Goal: Book appointment/travel/reservation

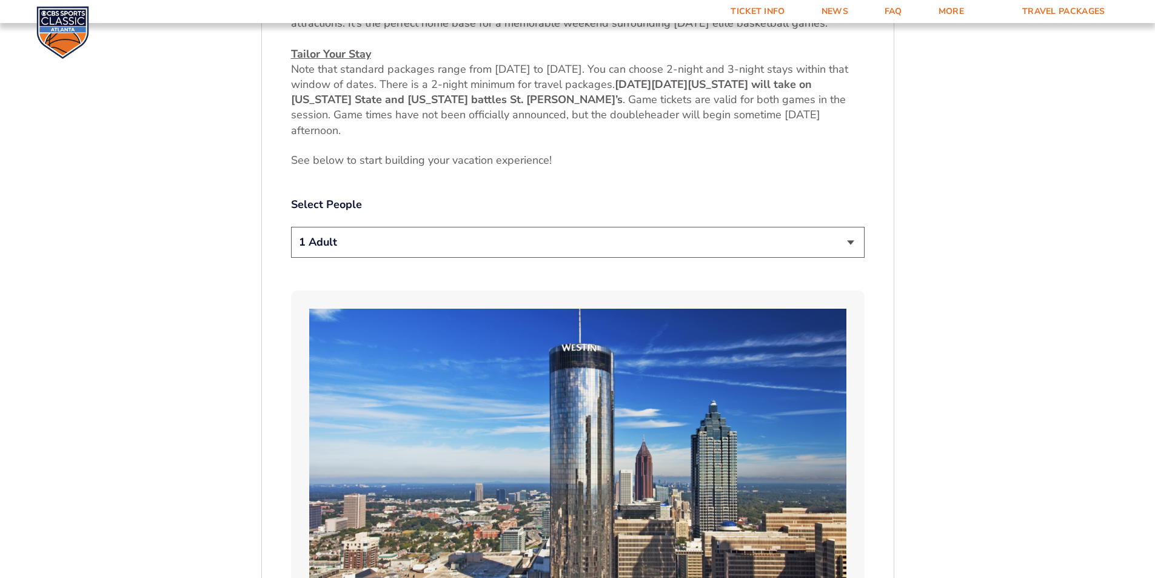
scroll to position [637, 0]
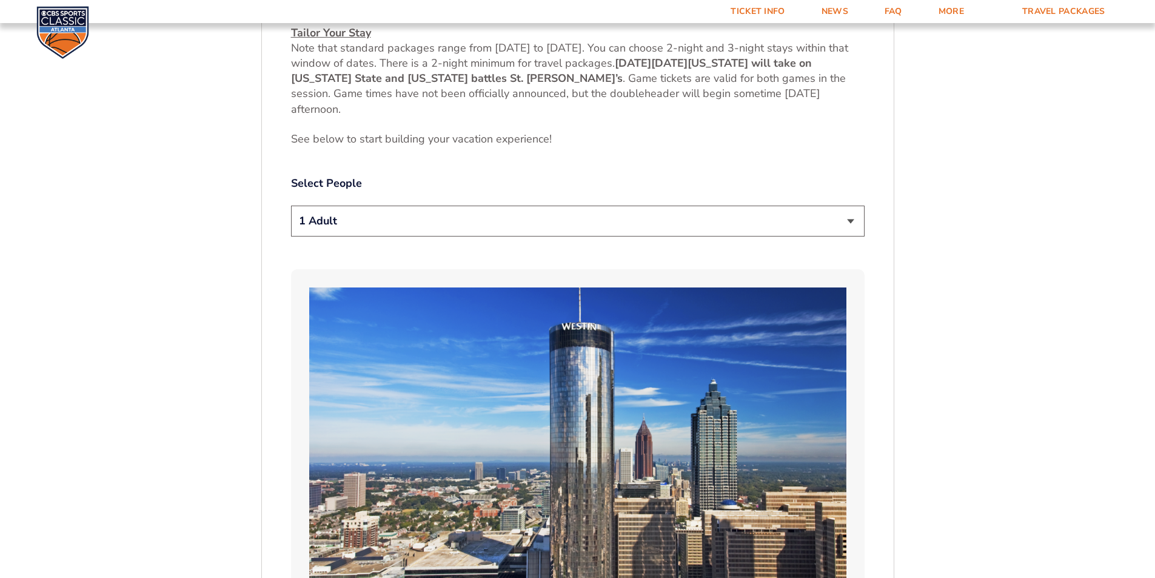
click at [847, 221] on select "1 Adult 2 Adults 3 Adults 4 Adults 2 Adults + 1 Child 2 Adults + 2 Children 2 A…" at bounding box center [577, 221] width 573 height 31
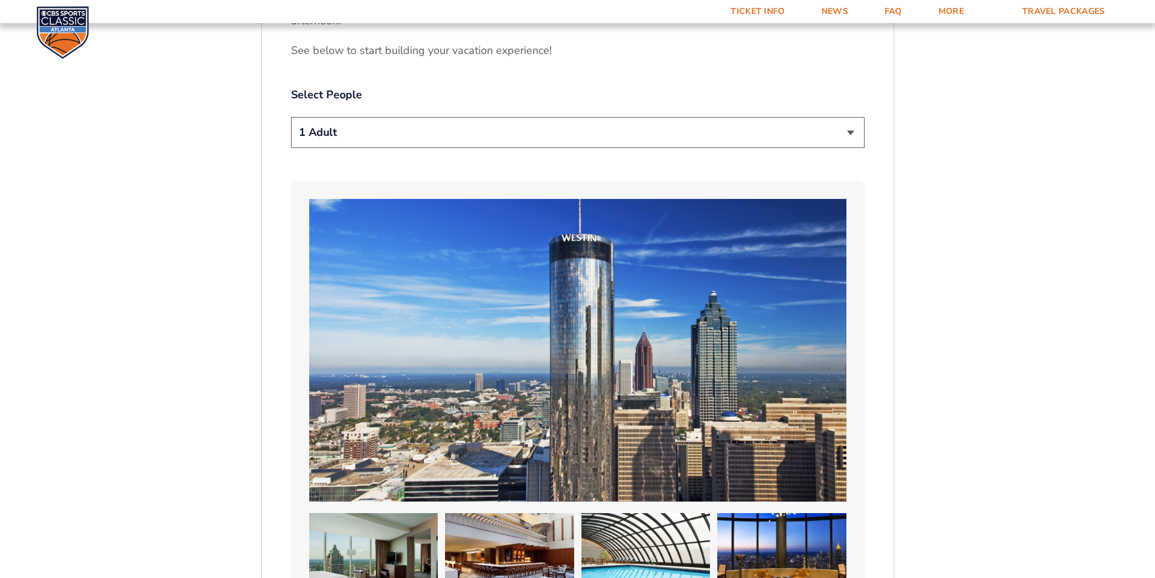
scroll to position [698, 0]
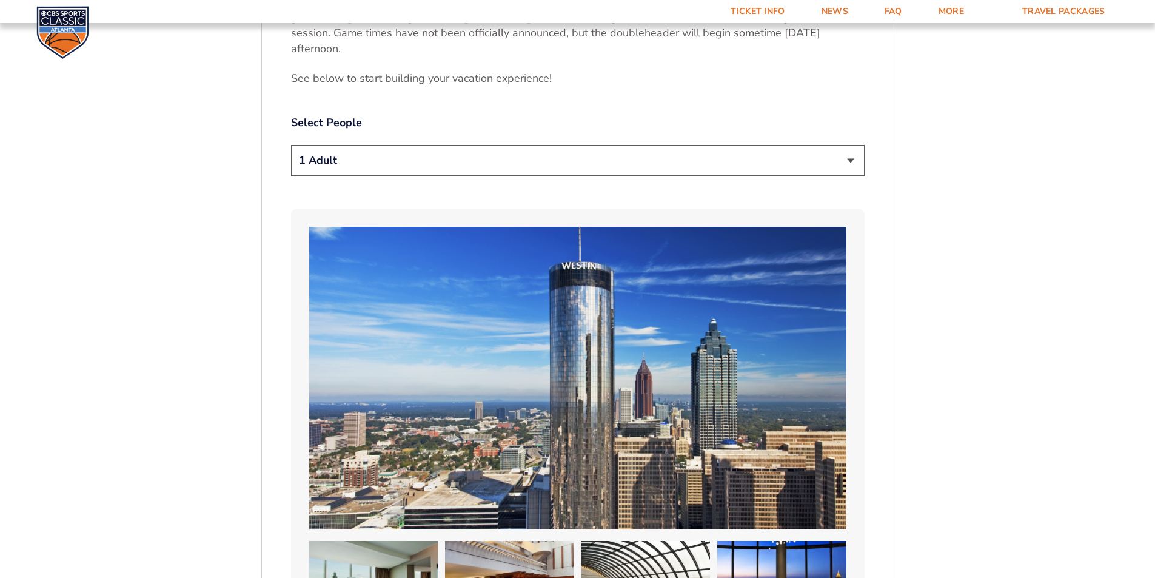
click at [632, 164] on select "1 Adult 2 Adults 3 Adults 4 Adults 2 Adults + 1 Child 2 Adults + 2 Children 2 A…" at bounding box center [577, 160] width 573 height 31
select select "4 Adults"
click at [291, 145] on select "1 Adult 2 Adults 3 Adults 4 Adults 2 Adults + 1 Child 2 Adults + 2 Children 2 A…" at bounding box center [577, 160] width 573 height 31
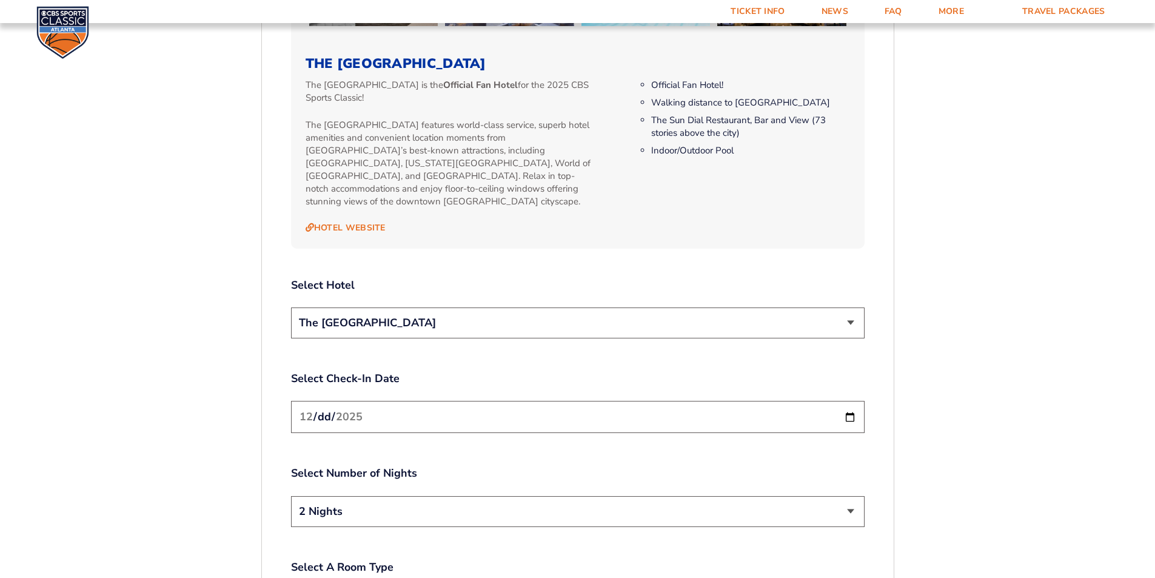
scroll to position [1304, 0]
click at [850, 313] on select "The [GEOGRAPHIC_DATA]" at bounding box center [577, 322] width 573 height 31
click at [851, 313] on select "The [GEOGRAPHIC_DATA]" at bounding box center [577, 322] width 573 height 31
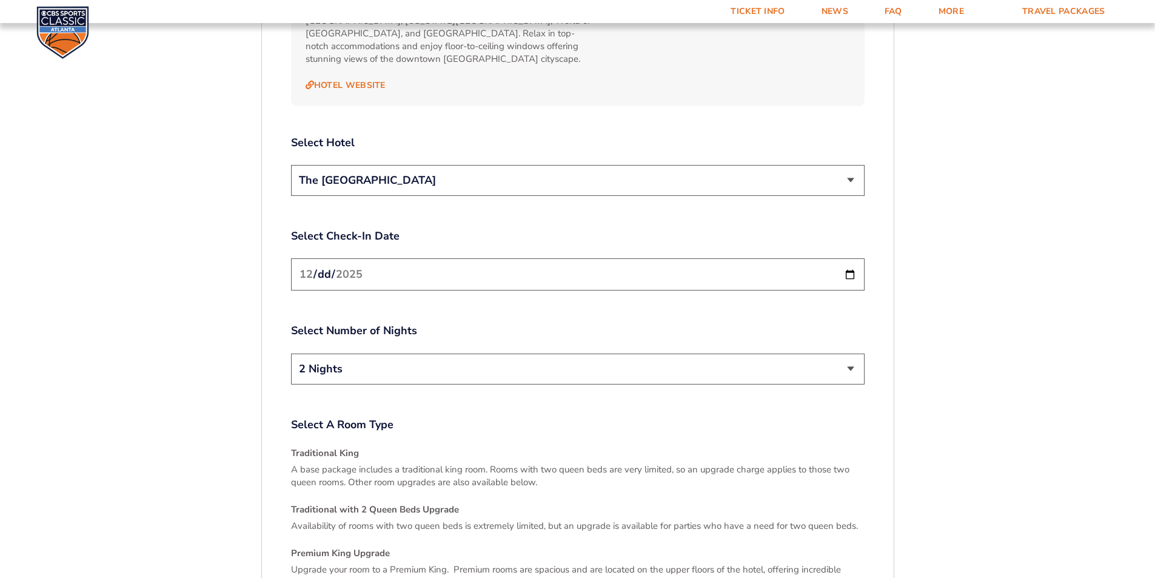
scroll to position [1486, 0]
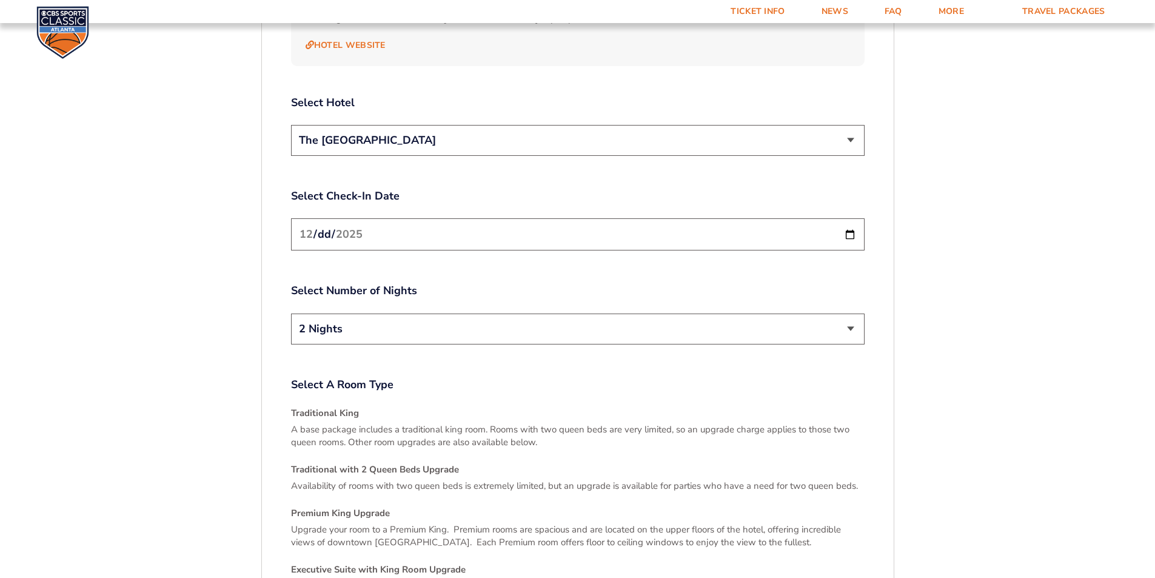
click at [847, 222] on input "[DATE]" at bounding box center [577, 234] width 573 height 32
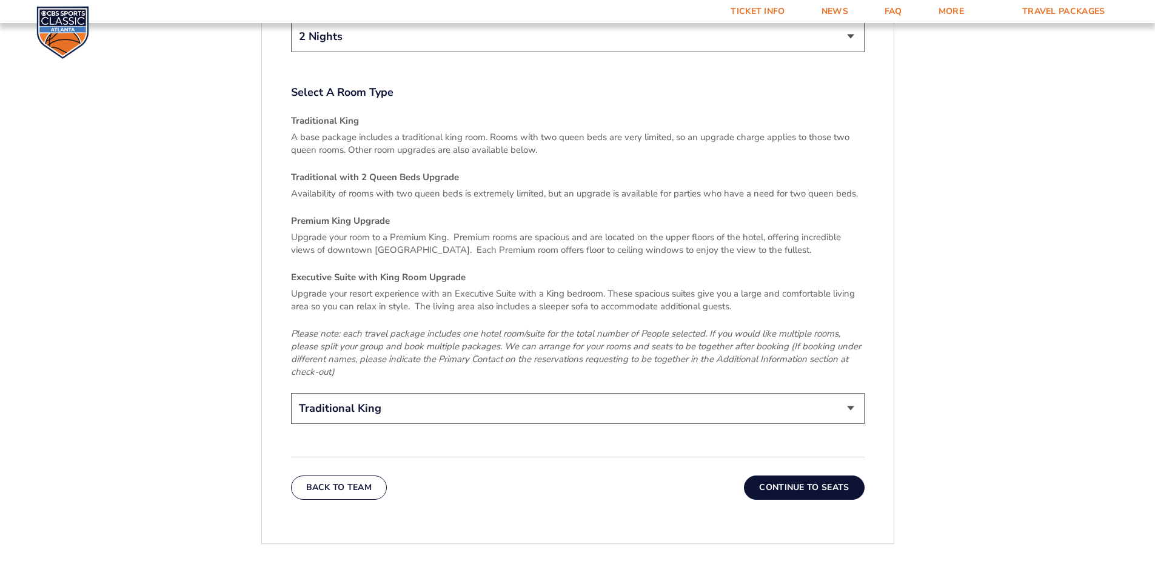
scroll to position [1789, 0]
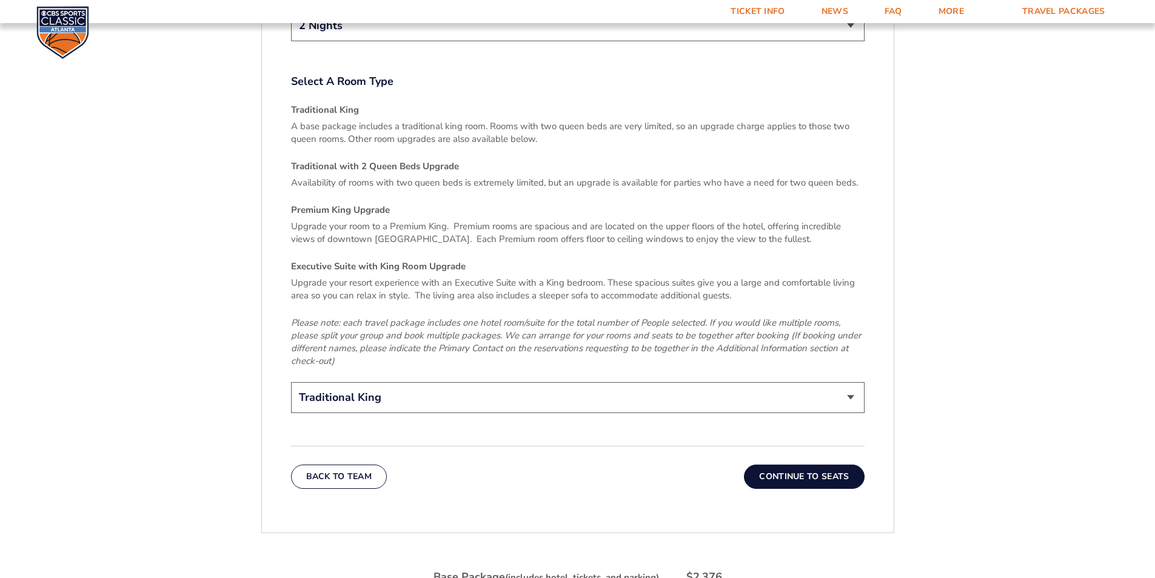
click at [847, 384] on select "Traditional King Traditional with 2 Queen Beds Upgrade (+$45 per night) Premium…" at bounding box center [577, 397] width 573 height 31
select select "Traditional with 2 Queen Beds Upgrade"
click at [291, 382] on select "Traditional King Traditional with 2 Queen Beds Upgrade (+$45 per night) Premium…" at bounding box center [577, 397] width 573 height 31
click at [811, 467] on button "Continue To Seats" at bounding box center [804, 476] width 120 height 24
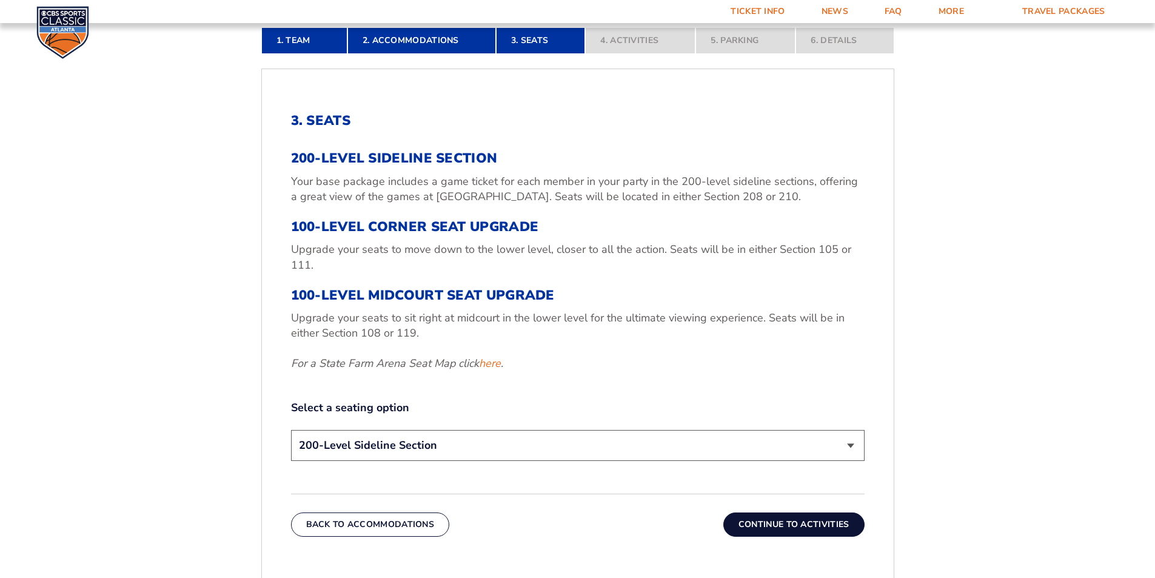
scroll to position [395, 0]
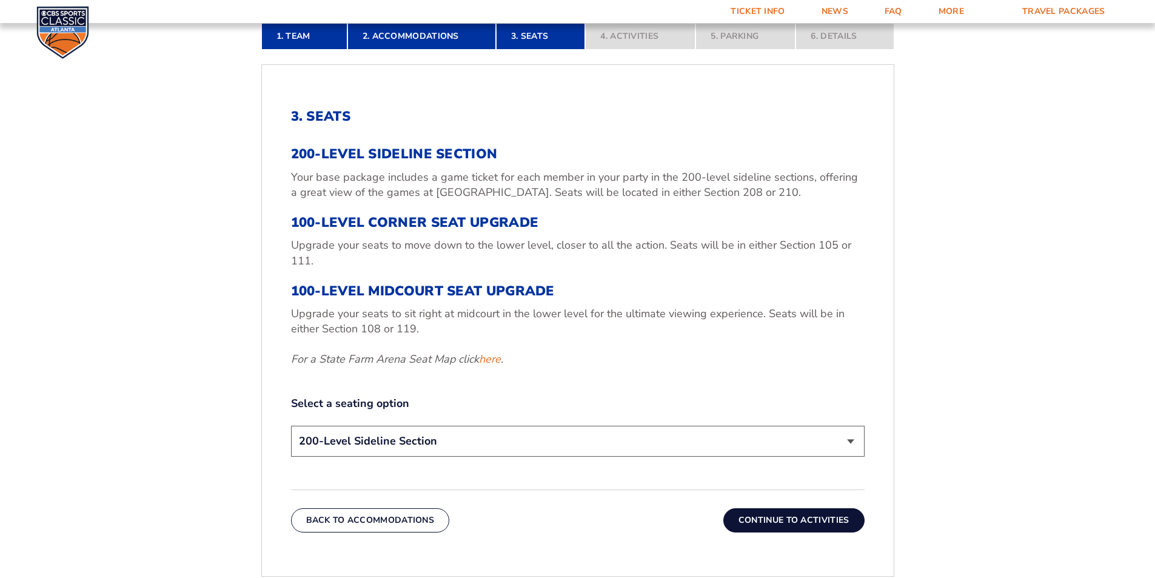
click at [852, 446] on select "200-Level Sideline Section 100-Level Corner Seat Upgrade (+$120 per person) 100…" at bounding box center [577, 441] width 573 height 31
click at [800, 522] on button "Continue To Activities" at bounding box center [793, 520] width 141 height 24
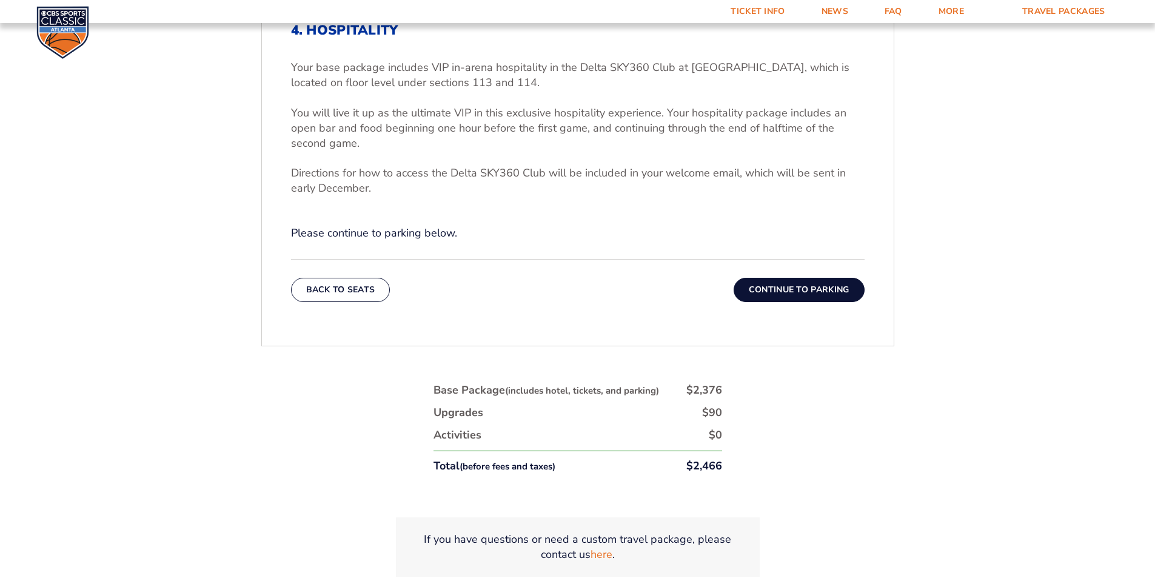
scroll to position [485, 0]
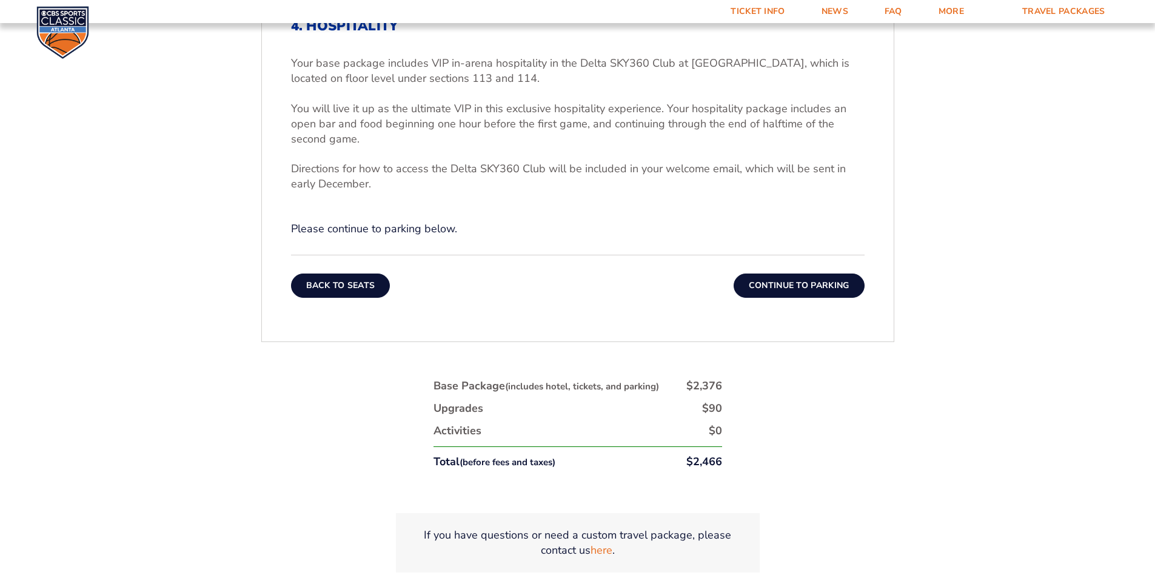
click at [337, 289] on button "Back To Seats" at bounding box center [340, 285] width 99 height 24
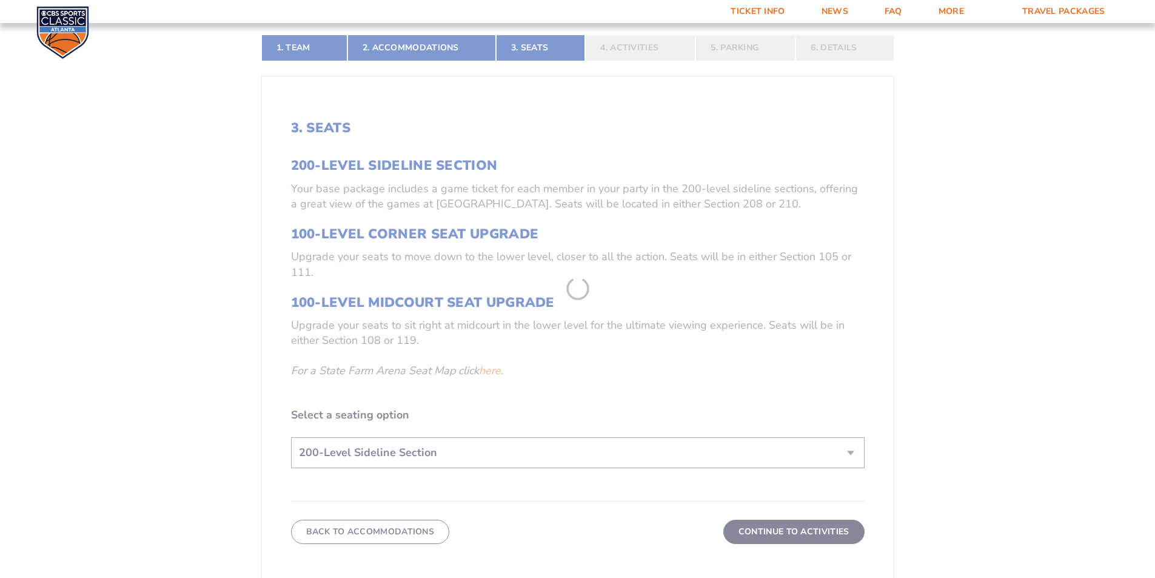
scroll to position [516, 0]
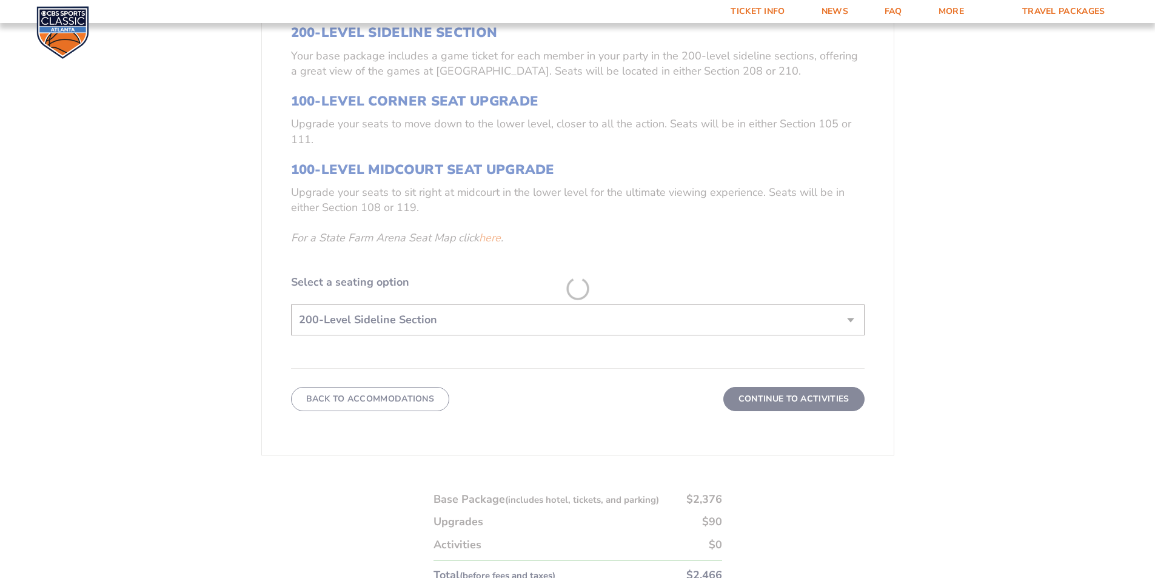
click at [347, 405] on form "[US_STATE] [US_STATE] Travel Package [US_STATE][GEOGRAPHIC_DATA] [US_STATE] Sta…" at bounding box center [577, 114] width 1155 height 1260
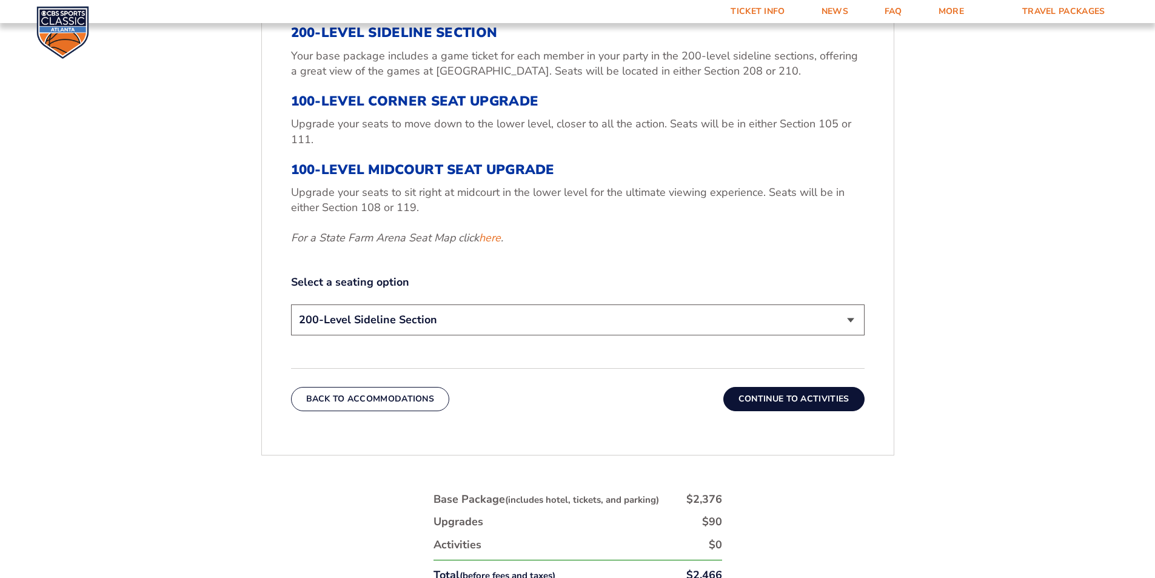
click at [347, 405] on button "Back To Accommodations" at bounding box center [370, 399] width 159 height 24
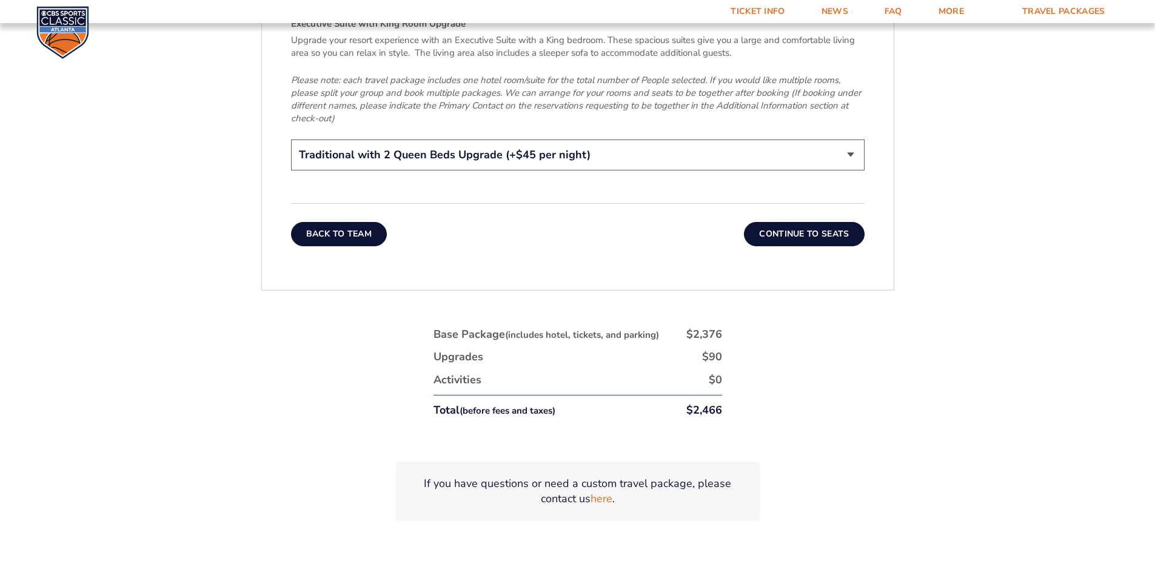
click at [321, 225] on button "Back To Team" at bounding box center [339, 234] width 96 height 24
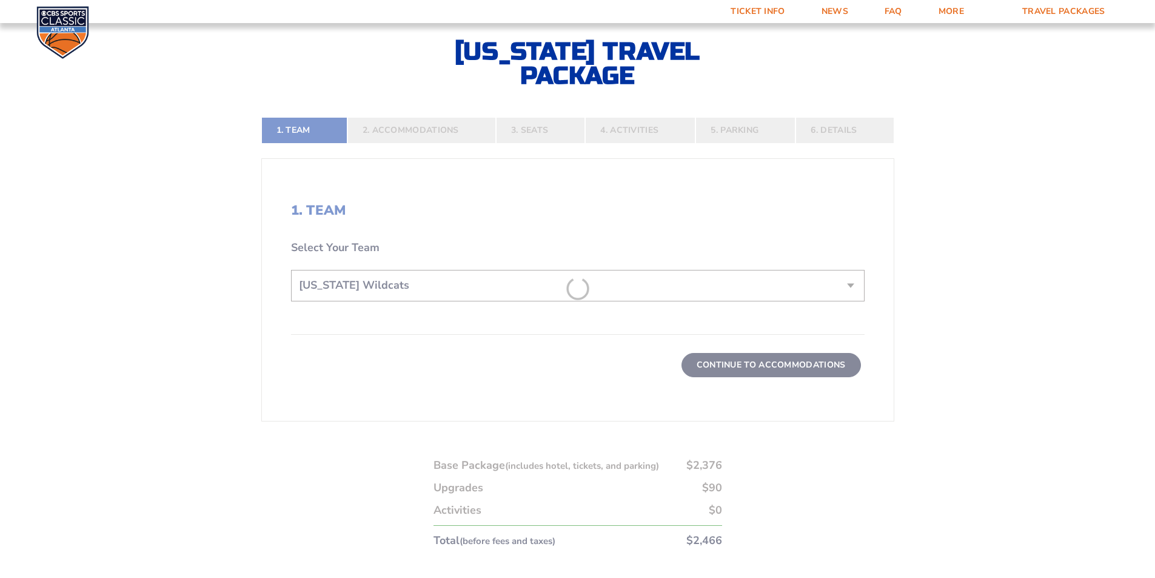
scroll to position [273, 0]
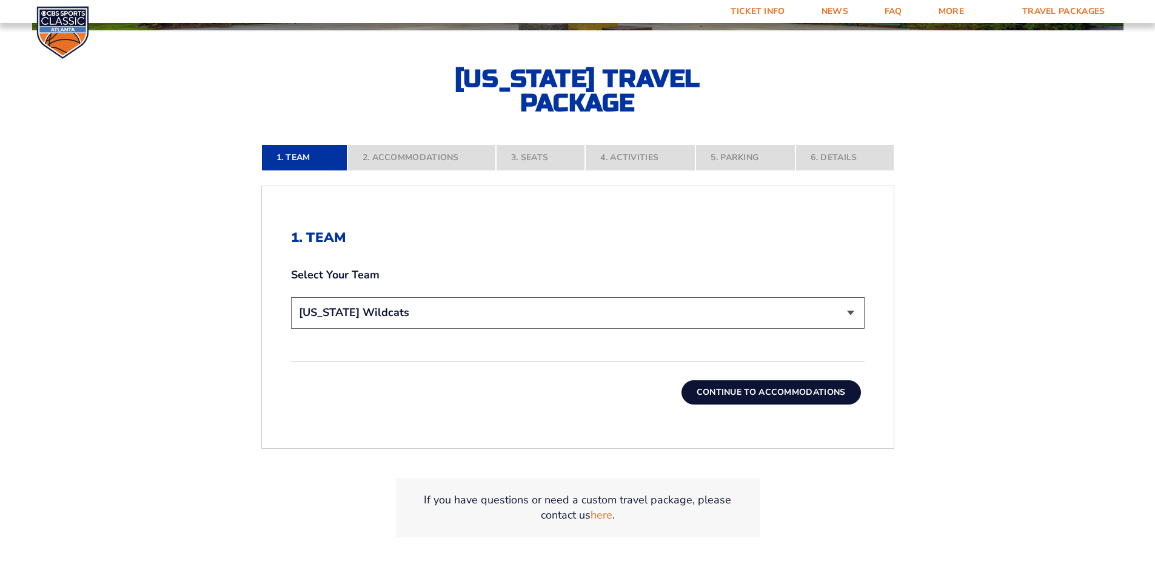
click at [851, 316] on select "Choose a team... [US_STATE] Wildcats [US_STATE] State Buckeyes [US_STATE] Tar H…" at bounding box center [577, 312] width 573 height 31
select select "12756"
click at [291, 297] on select "Choose a team... [US_STATE] Wildcats [US_STATE] State Buckeyes [US_STATE] Tar H…" at bounding box center [577, 312] width 573 height 31
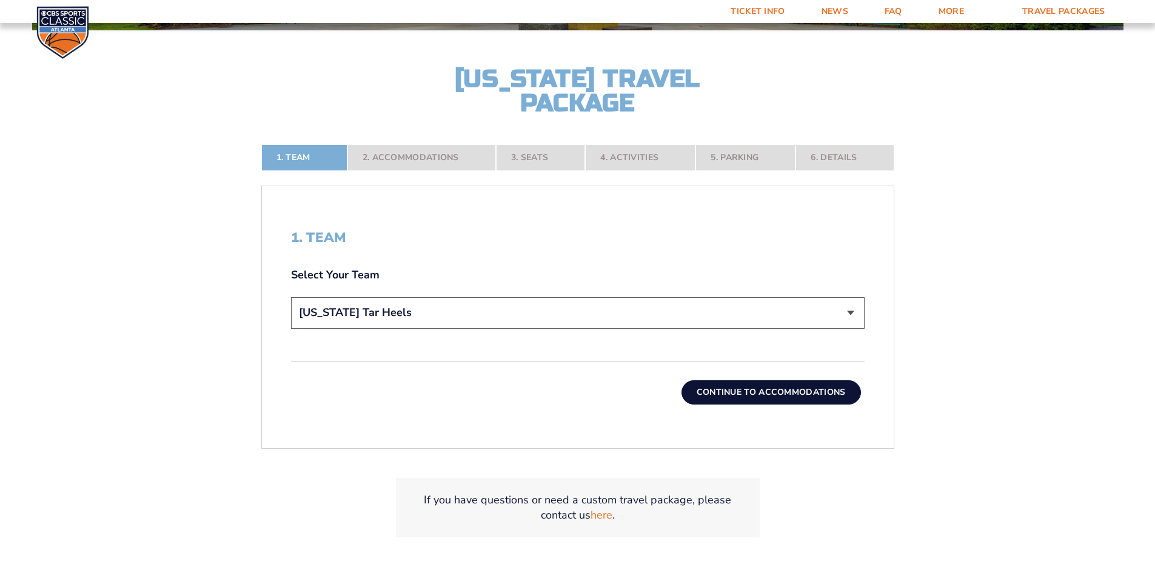
click at [810, 395] on button "Continue To Accommodations" at bounding box center [770, 392] width 179 height 24
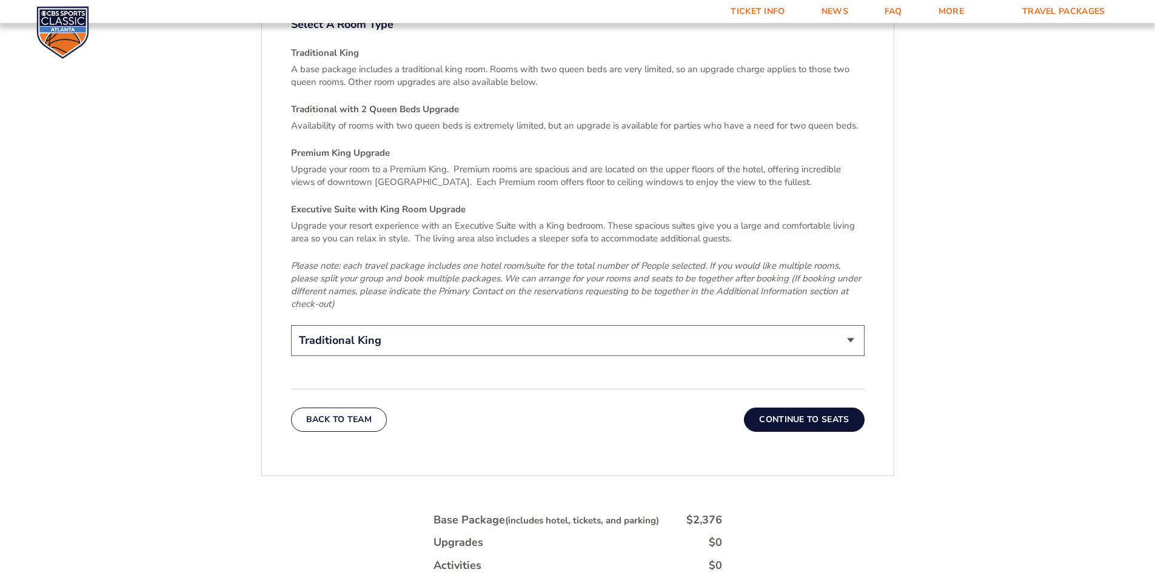
scroll to position [1850, 0]
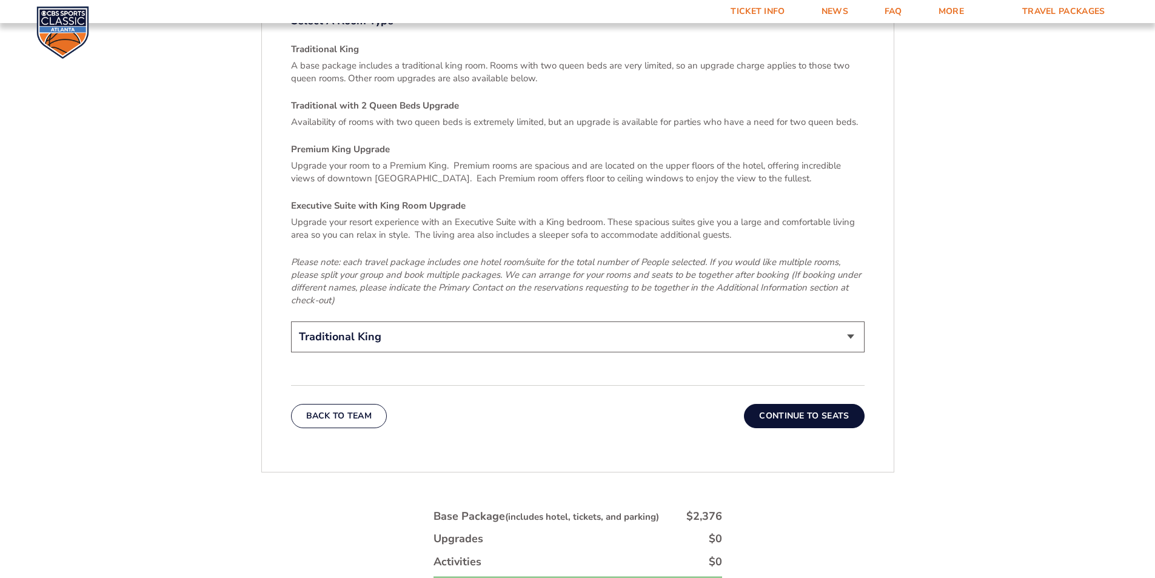
click at [849, 326] on select "Traditional King Traditional with 2 Queen Beds Upgrade (+$45 per night) Premium…" at bounding box center [577, 336] width 573 height 31
select select "Traditional with 2 Queen Beds Upgrade"
click at [291, 321] on select "Traditional King Traditional with 2 Queen Beds Upgrade (+$45 per night) Premium…" at bounding box center [577, 336] width 573 height 31
click at [793, 406] on button "Continue To Seats" at bounding box center [804, 416] width 120 height 24
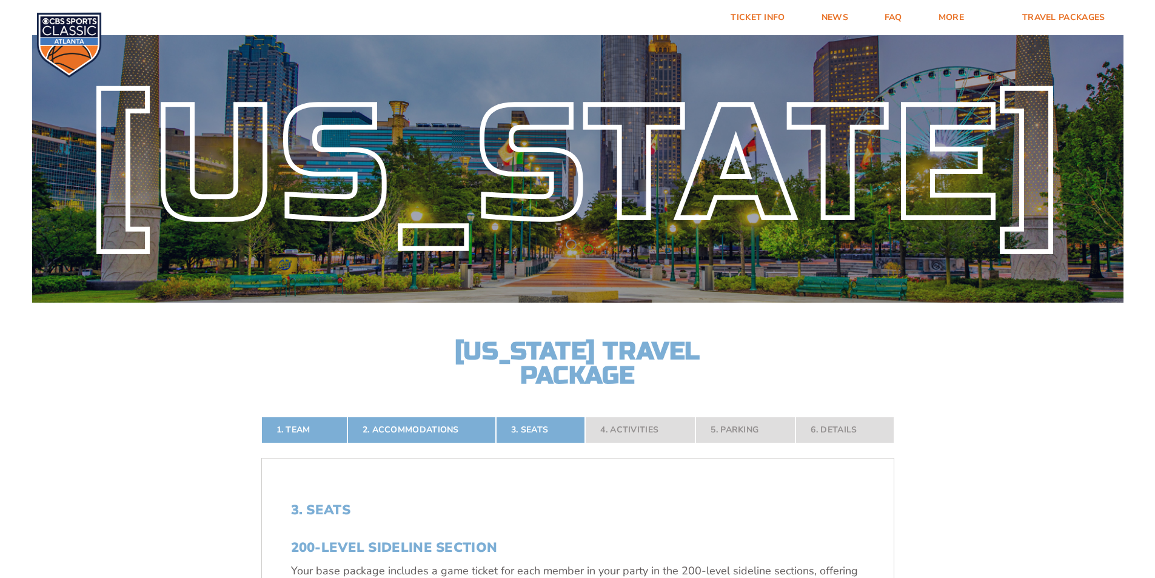
scroll to position [0, 0]
